Goal: Transaction & Acquisition: Purchase product/service

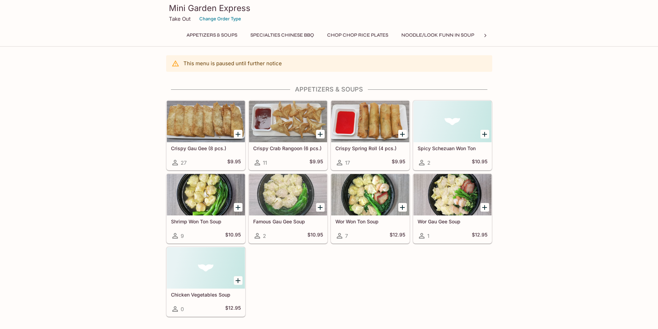
click at [275, 31] on button "Specialties Chinese BBQ" at bounding box center [282, 35] width 71 height 10
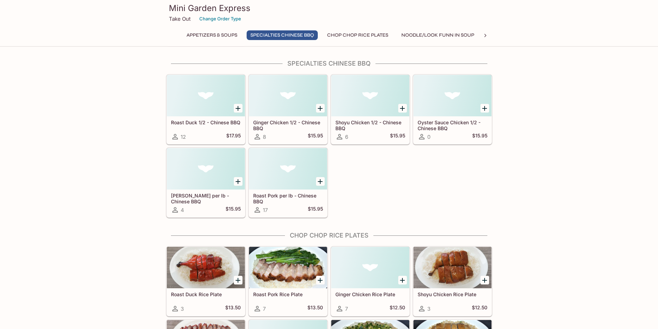
scroll to position [272, 0]
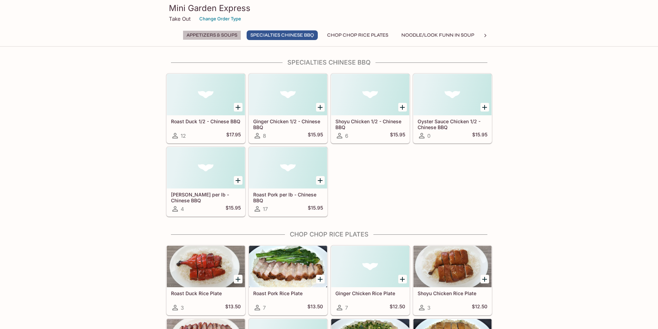
click at [220, 36] on button "Appetizers & Soups" at bounding box center [212, 35] width 58 height 10
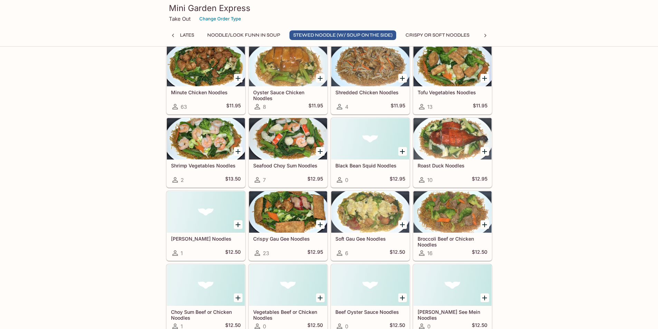
scroll to position [1237, 0]
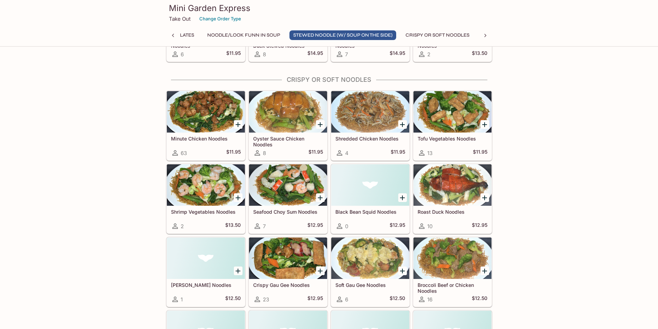
click at [484, 122] on icon "Add Tofu Vegetables Noodles" at bounding box center [485, 125] width 8 height 8
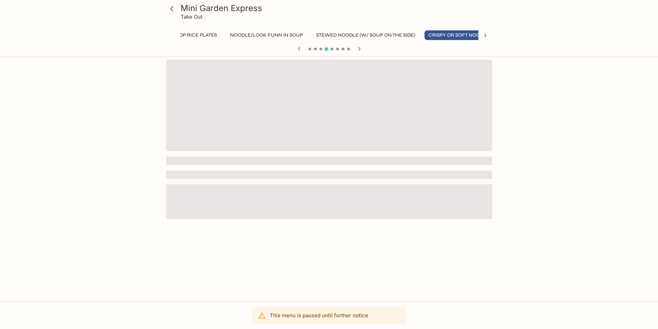
scroll to position [0, 194]
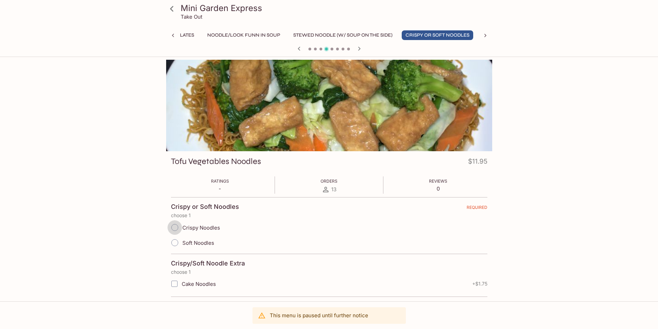
drag, startPoint x: 175, startPoint y: 226, endPoint x: 329, endPoint y: 213, distance: 154.8
click at [175, 227] on input "Crispy Noodles" at bounding box center [175, 228] width 15 height 15
click at [176, 227] on input "Crispy Noodles" at bounding box center [175, 228] width 15 height 15
radio input "true"
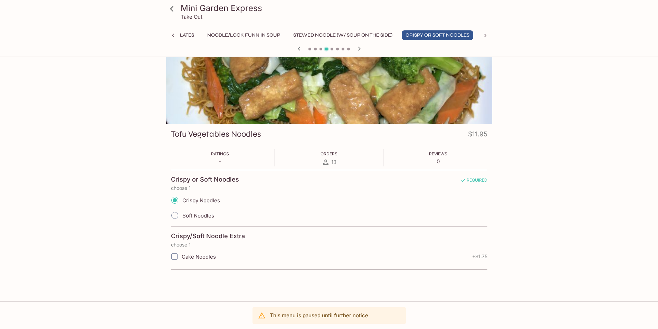
scroll to position [0, 0]
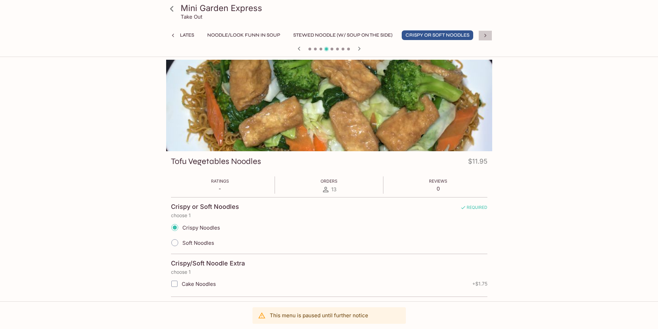
click at [485, 36] on icon at bounding box center [485, 35] width 7 height 7
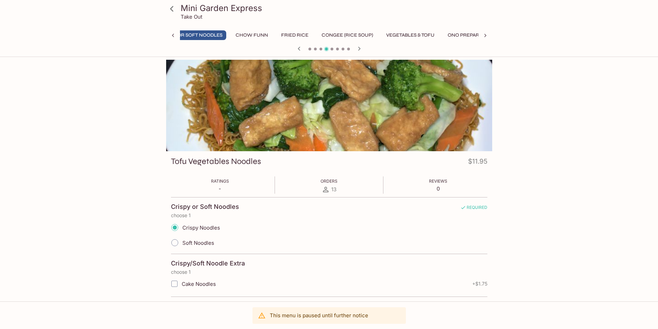
scroll to position [0, 459]
click at [458, 33] on button "Ono Prepared" at bounding box center [456, 35] width 46 height 10
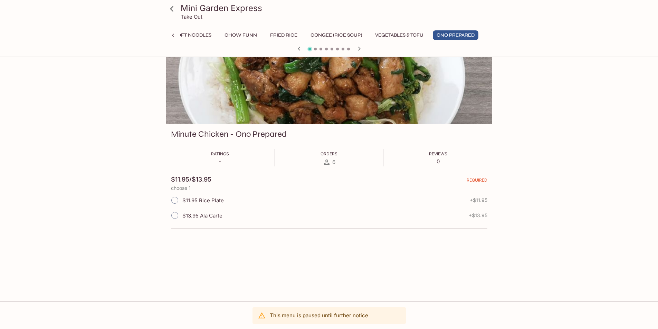
scroll to position [0, 0]
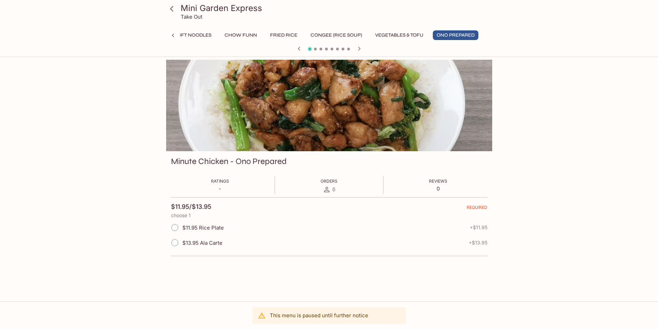
click at [170, 35] on icon at bounding box center [173, 35] width 7 height 7
click at [195, 33] on button "Appetizers & Soups" at bounding box center [212, 35] width 58 height 10
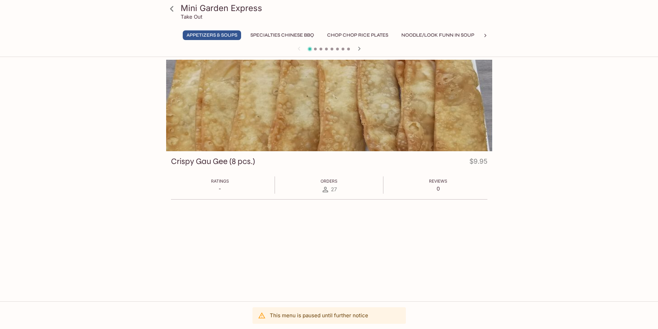
scroll to position [60, 0]
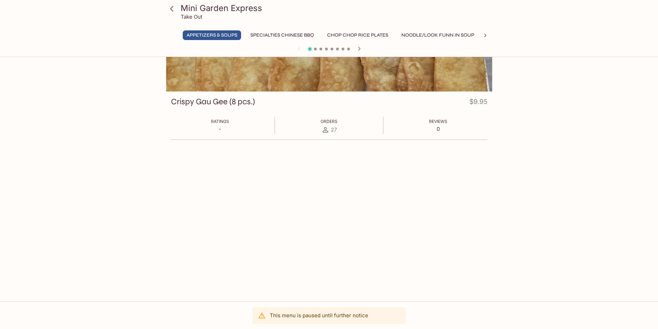
click at [173, 7] on icon at bounding box center [171, 9] width 3 height 6
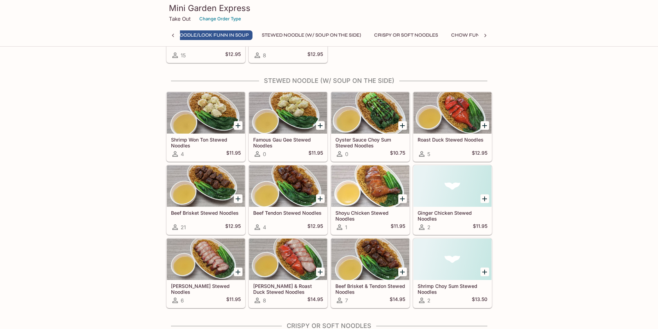
scroll to position [0, 220]
